Goal: Feedback & Contribution: Leave review/rating

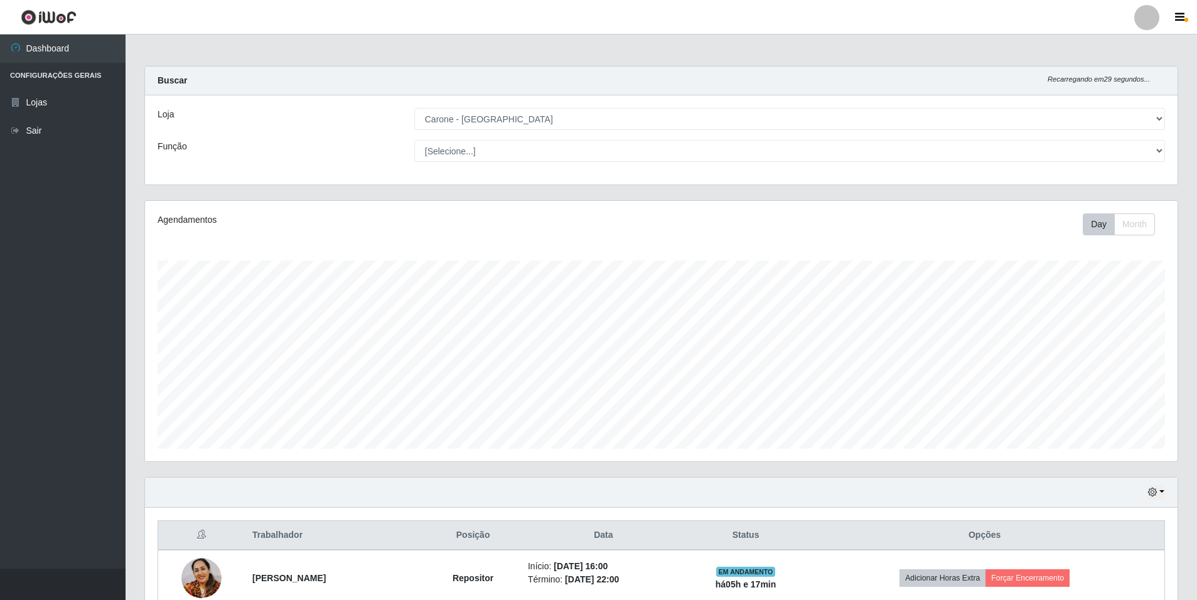
select select "528"
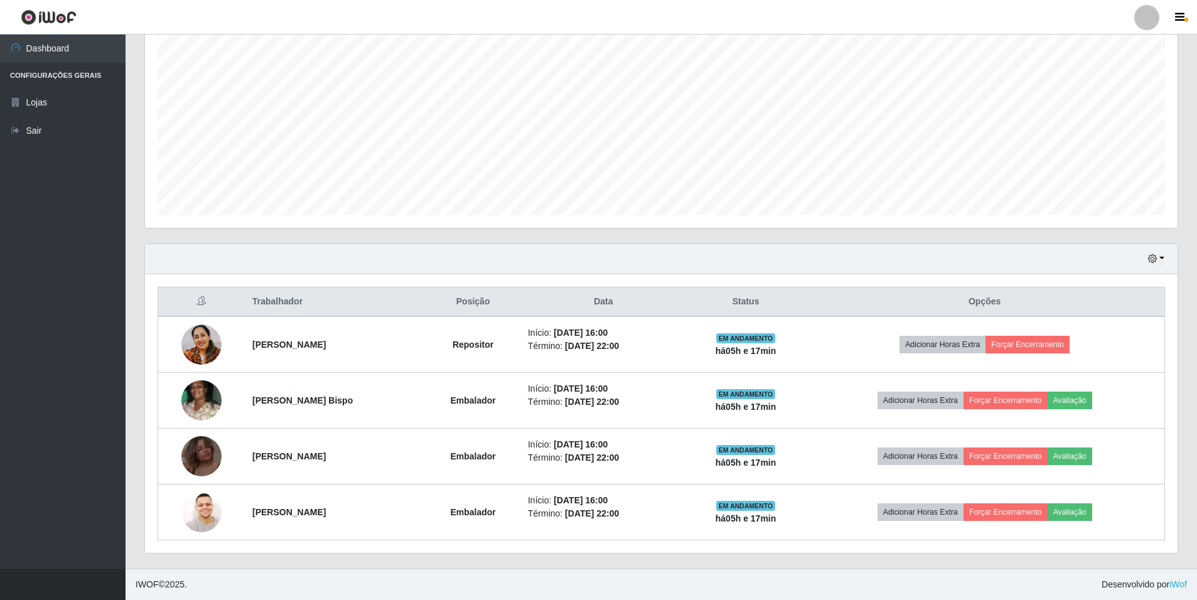
scroll to position [261, 1033]
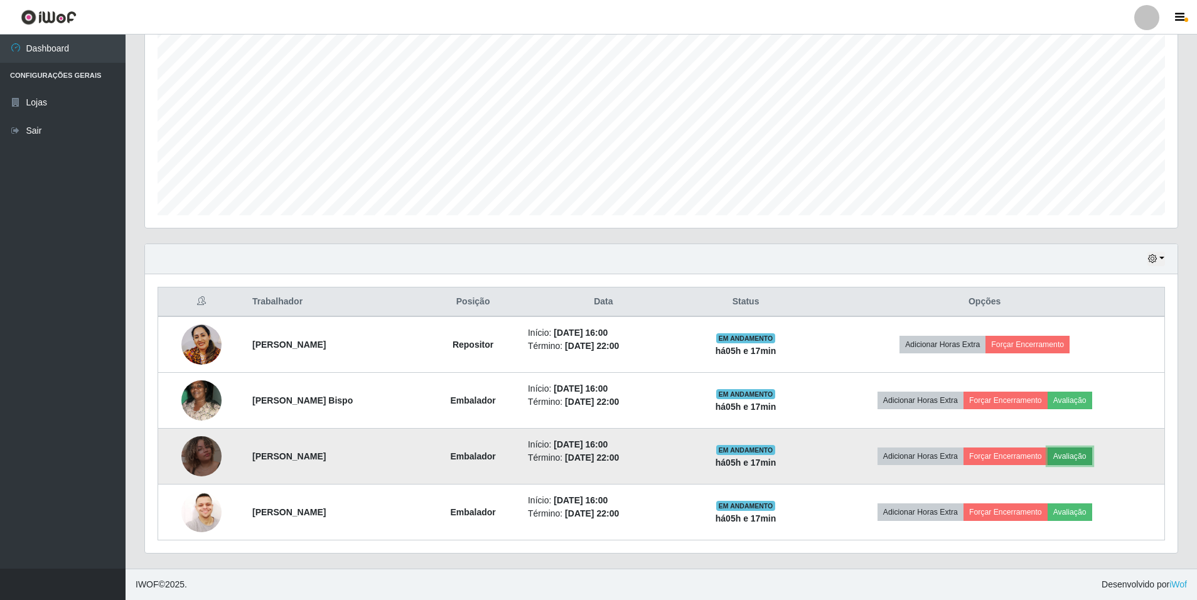
click at [1090, 458] on button "Avaliação" at bounding box center [1070, 457] width 45 height 18
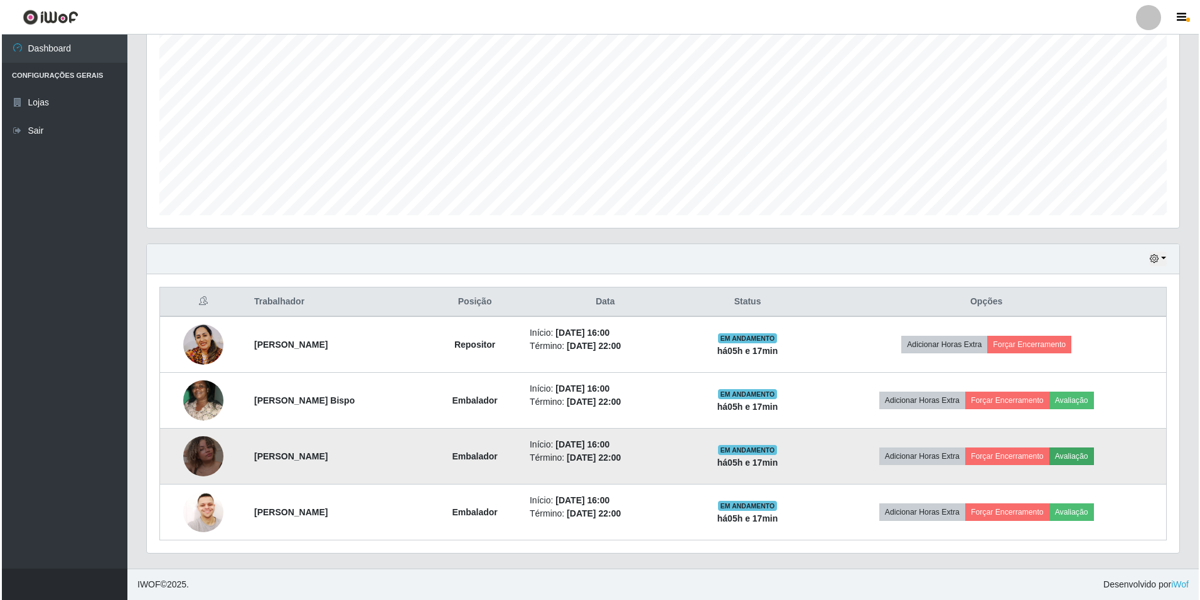
scroll to position [261, 1026]
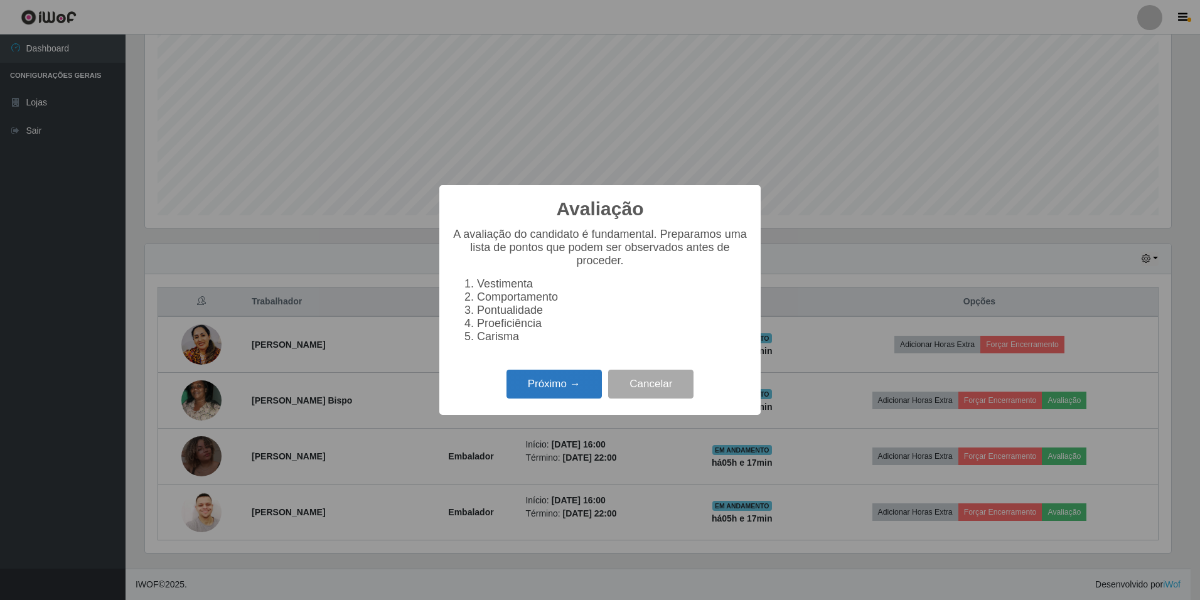
click at [561, 389] on button "Próximo →" at bounding box center [554, 385] width 95 height 30
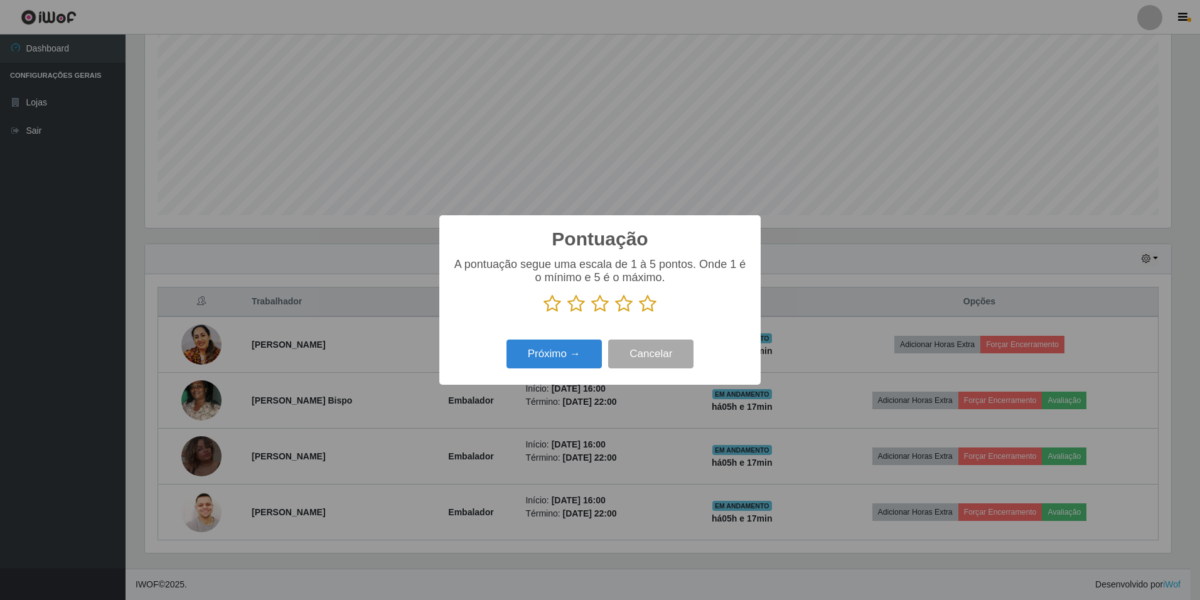
click at [645, 303] on icon at bounding box center [648, 303] width 18 height 19
click at [639, 313] on input "radio" at bounding box center [639, 313] width 0 height 0
click at [540, 358] on button "Próximo →" at bounding box center [554, 355] width 95 height 30
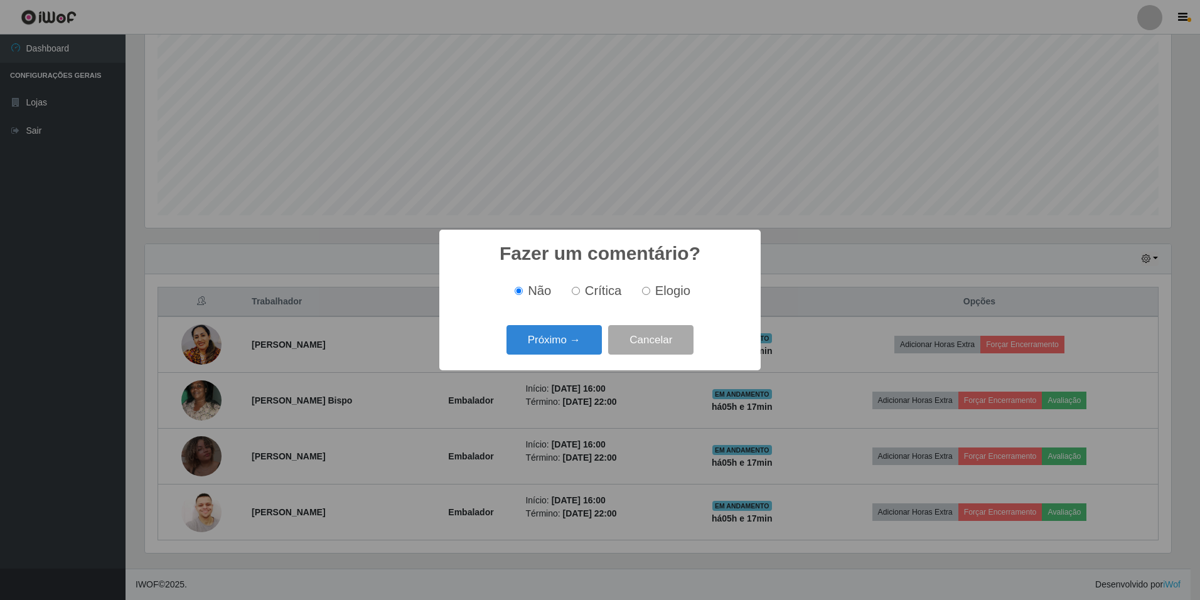
click at [645, 293] on input "Elogio" at bounding box center [646, 291] width 8 height 8
radio input "true"
click at [591, 336] on button "Próximo →" at bounding box center [554, 340] width 95 height 30
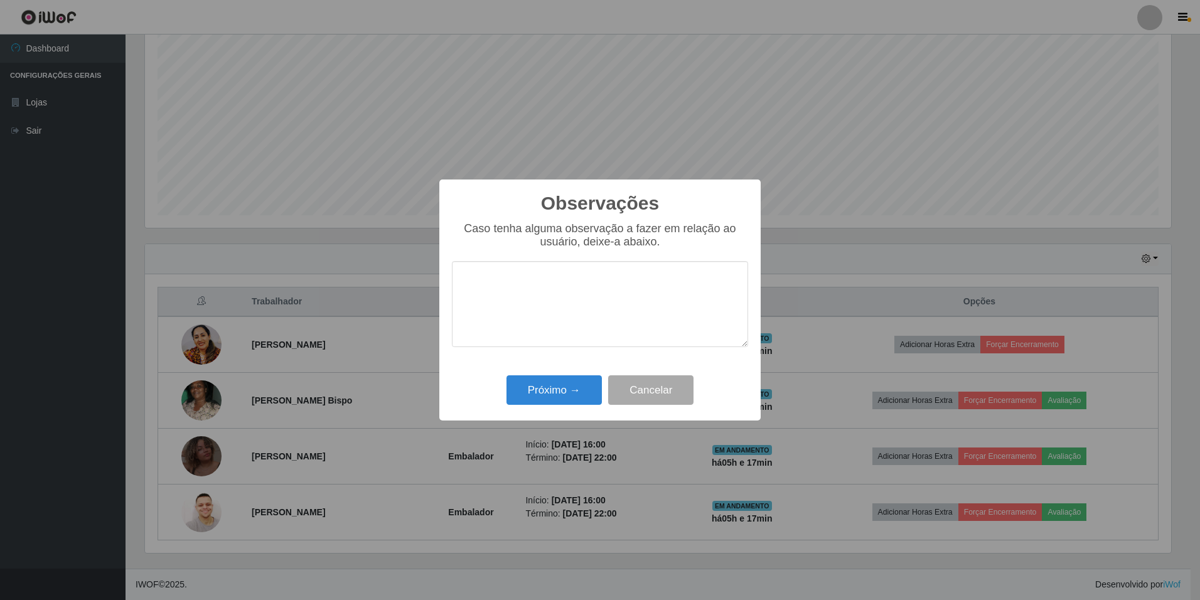
click at [573, 301] on textarea at bounding box center [600, 304] width 296 height 86
type textarea "Excelente colaboradora, sabe trabalhar em equipe, determinada. nota 1000!"
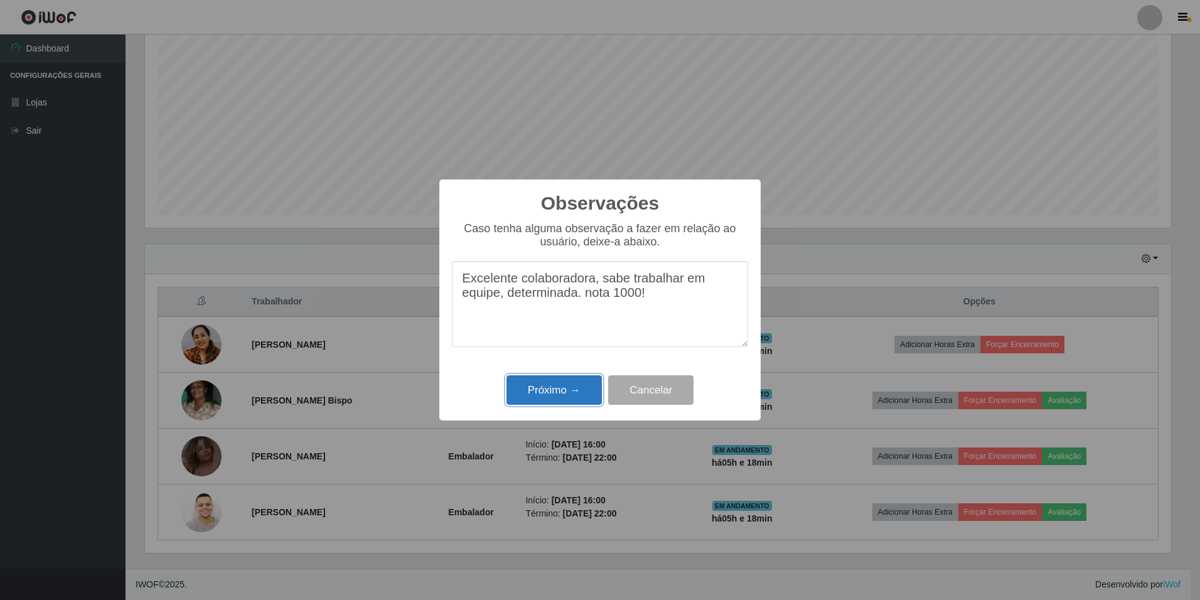
click at [551, 380] on button "Próximo →" at bounding box center [554, 390] width 95 height 30
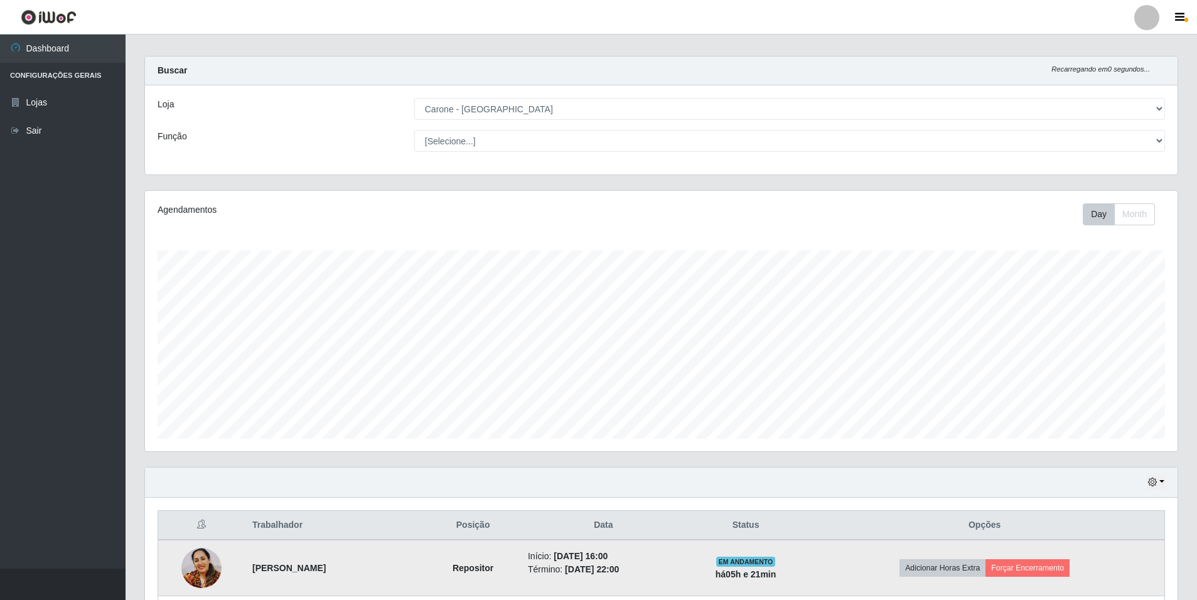
scroll to position [0, 0]
